Goal: Task Accomplishment & Management: Manage account settings

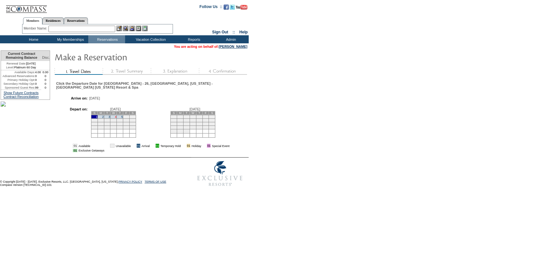
click at [116, 115] on link "4" at bounding box center [116, 116] width 2 height 3
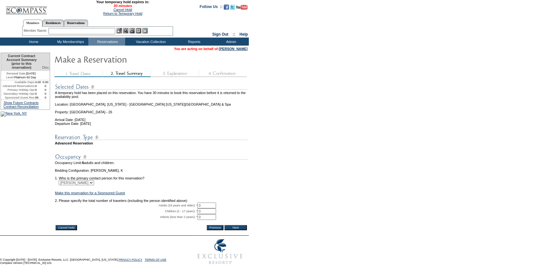
drag, startPoint x: 208, startPoint y: 212, endPoint x: 191, endPoint y: 212, distance: 17.0
click at [191, 208] on tr "Adults (18 years and older): * 0 * *" at bounding box center [151, 205] width 192 height 6
type input "2"
click at [245, 230] on input "Next" at bounding box center [235, 227] width 22 height 5
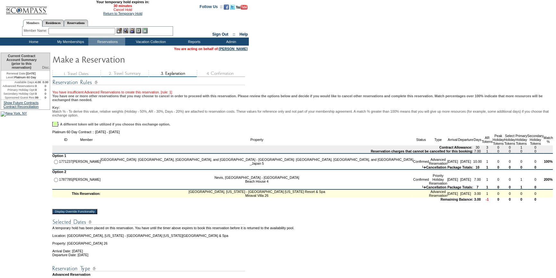
click at [120, 11] on link "Cancel Hold" at bounding box center [122, 10] width 19 height 4
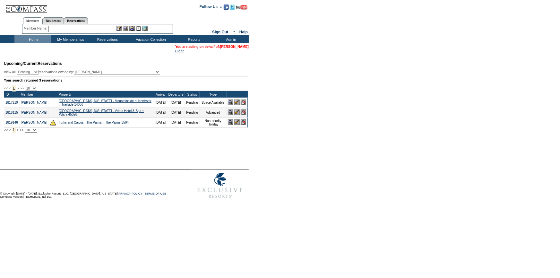
click at [230, 45] on link "[PERSON_NAME]" at bounding box center [234, 47] width 29 height 4
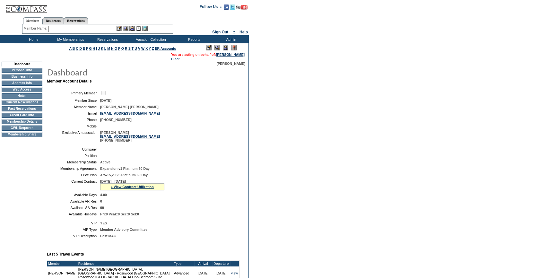
click at [27, 122] on td "Membership Details" at bounding box center [22, 121] width 41 height 5
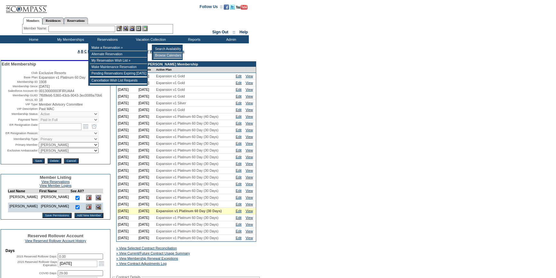
click at [163, 53] on td "Browse Calendars" at bounding box center [167, 55] width 29 height 6
